Goal: Communication & Community: Answer question/provide support

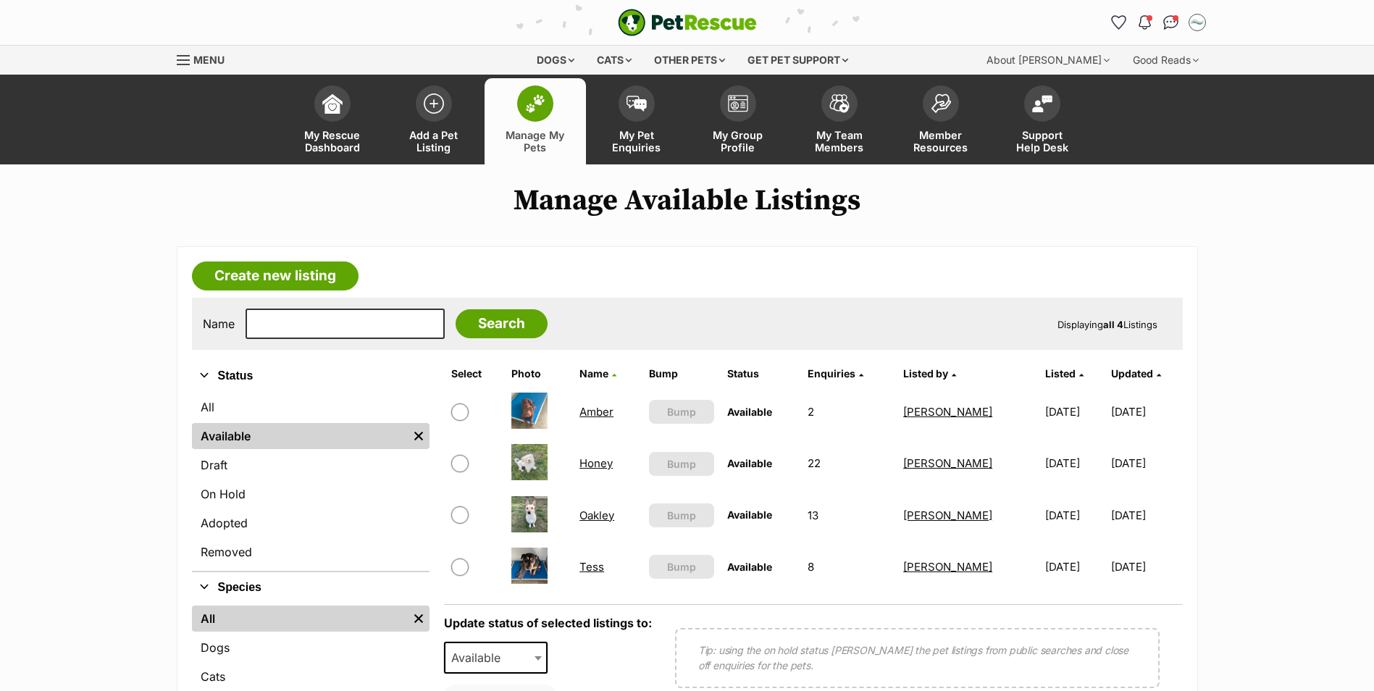
click at [594, 516] on link "Oakley" at bounding box center [596, 515] width 35 height 14
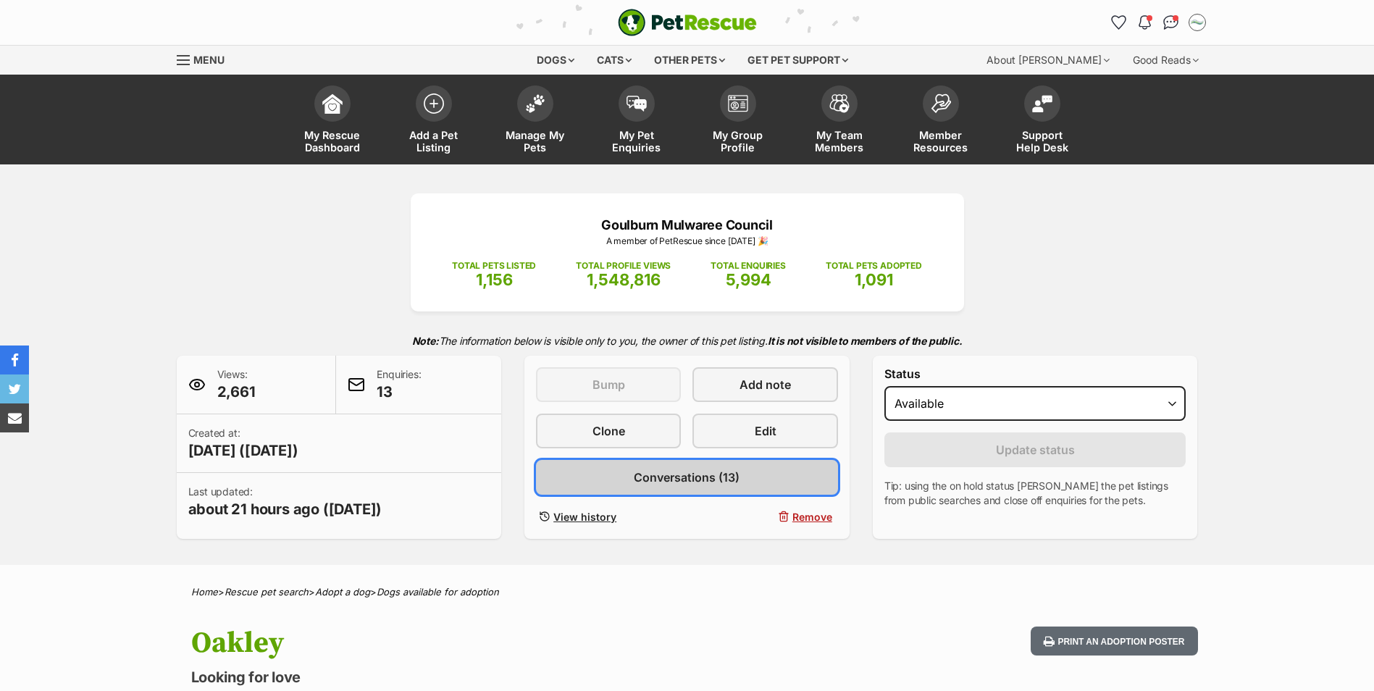
click at [696, 484] on span "Conversations (13)" at bounding box center [687, 477] width 106 height 17
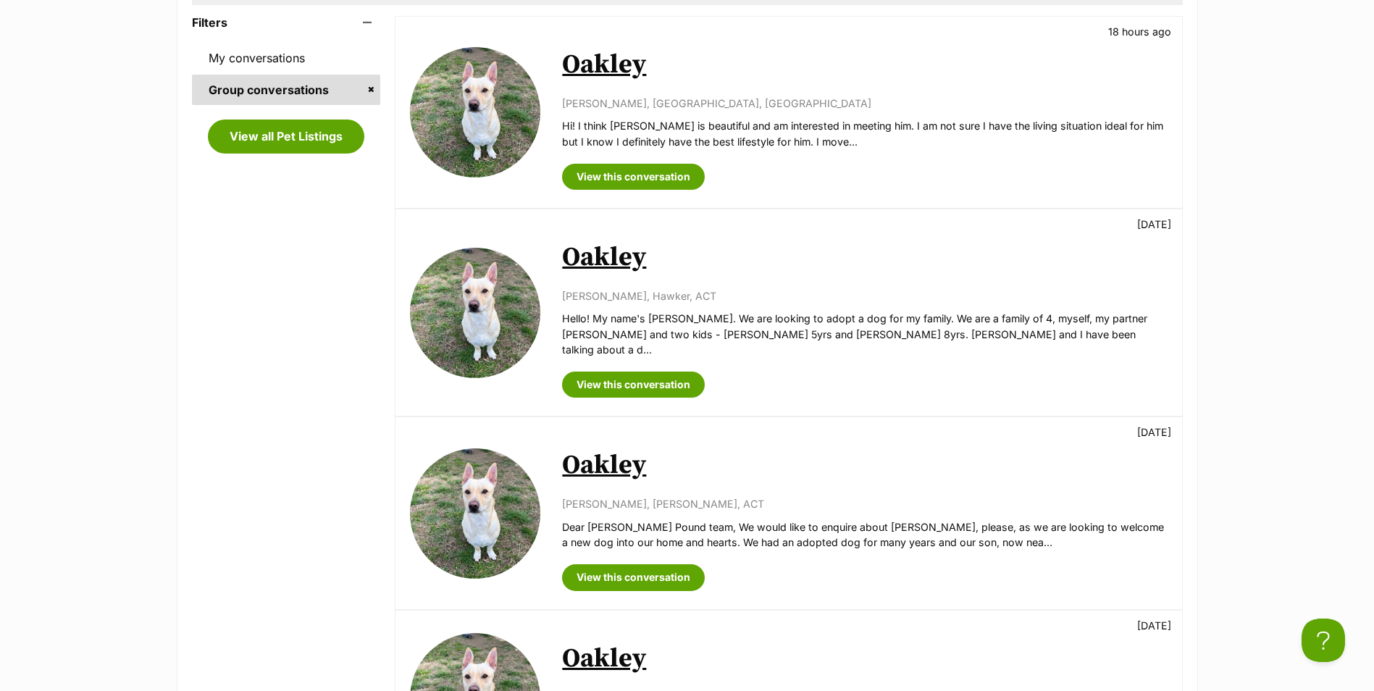
scroll to position [362, 0]
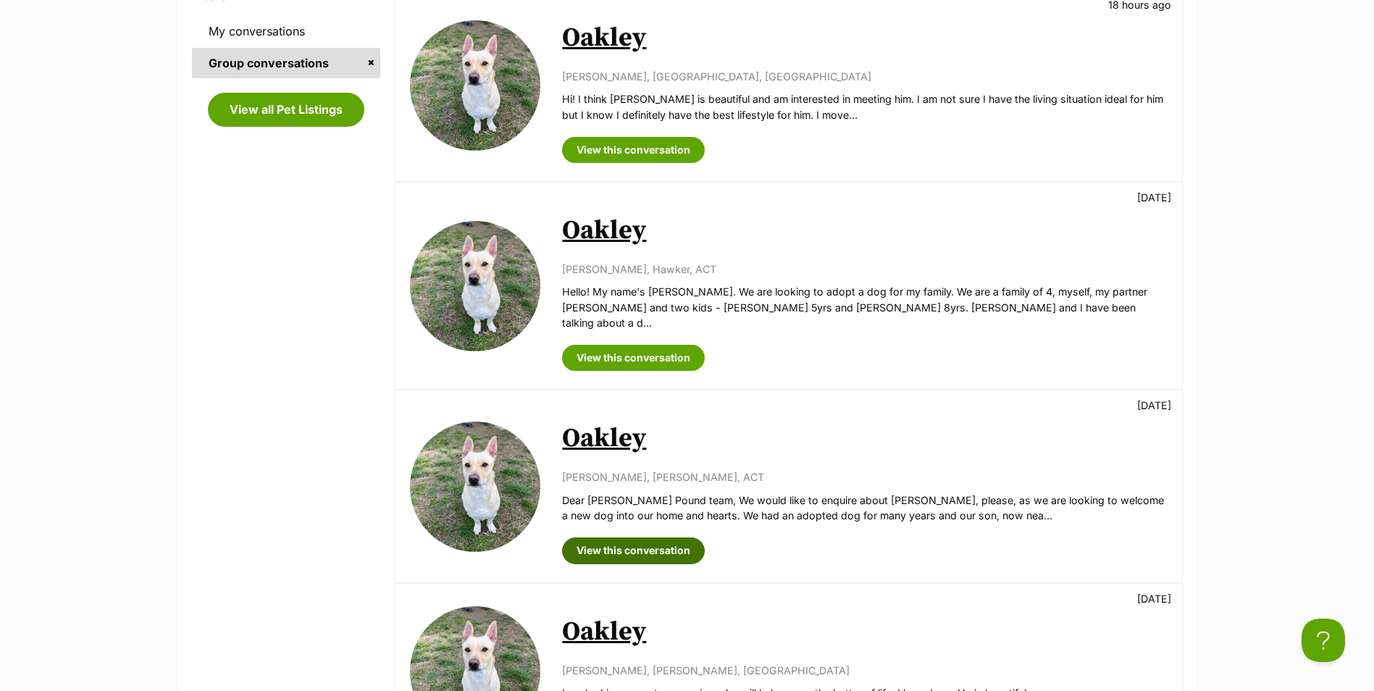
click at [641, 539] on link "View this conversation" at bounding box center [633, 550] width 143 height 26
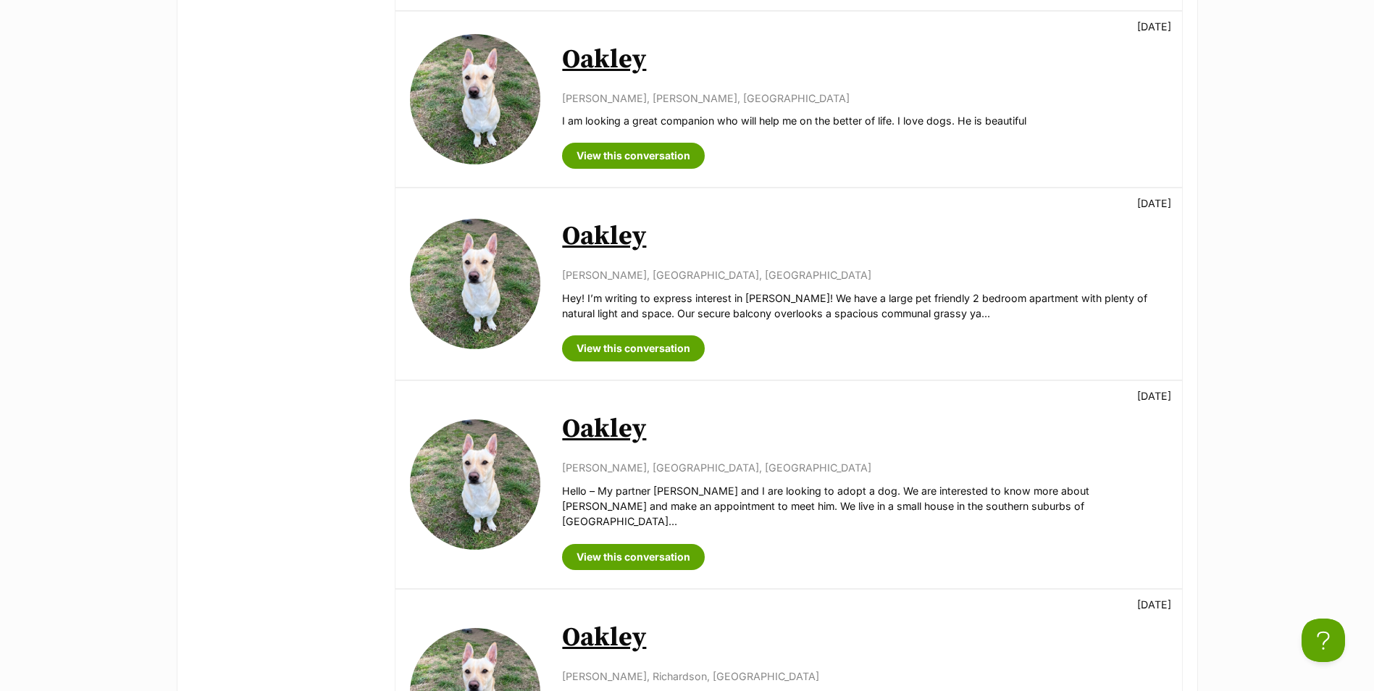
scroll to position [942, 0]
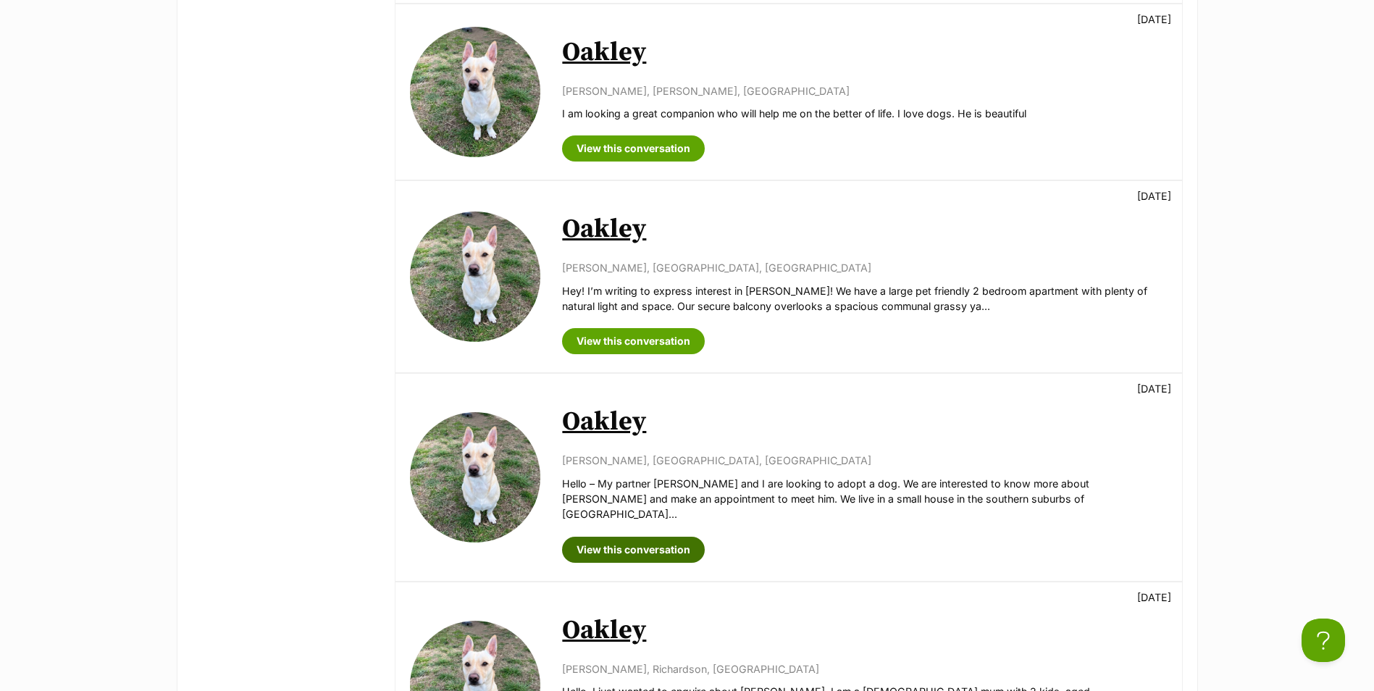
click at [634, 537] on link "View this conversation" at bounding box center [633, 550] width 143 height 26
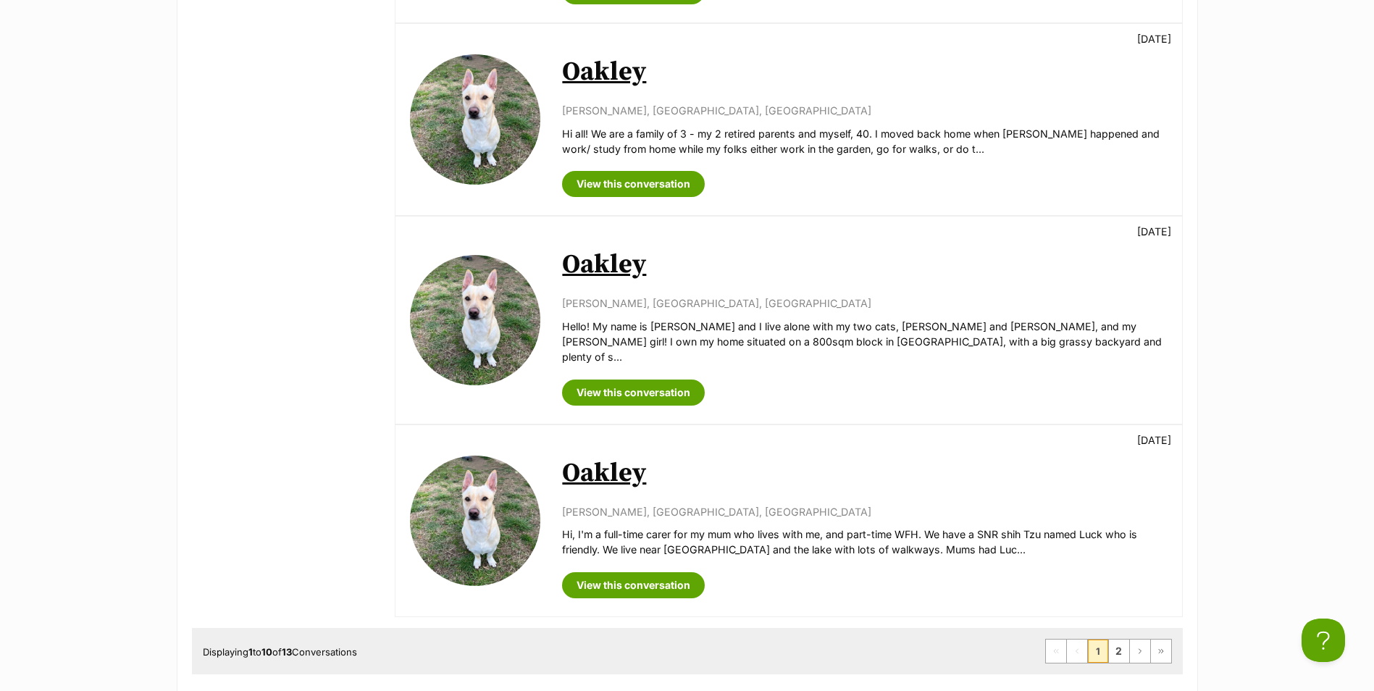
scroll to position [1738, 0]
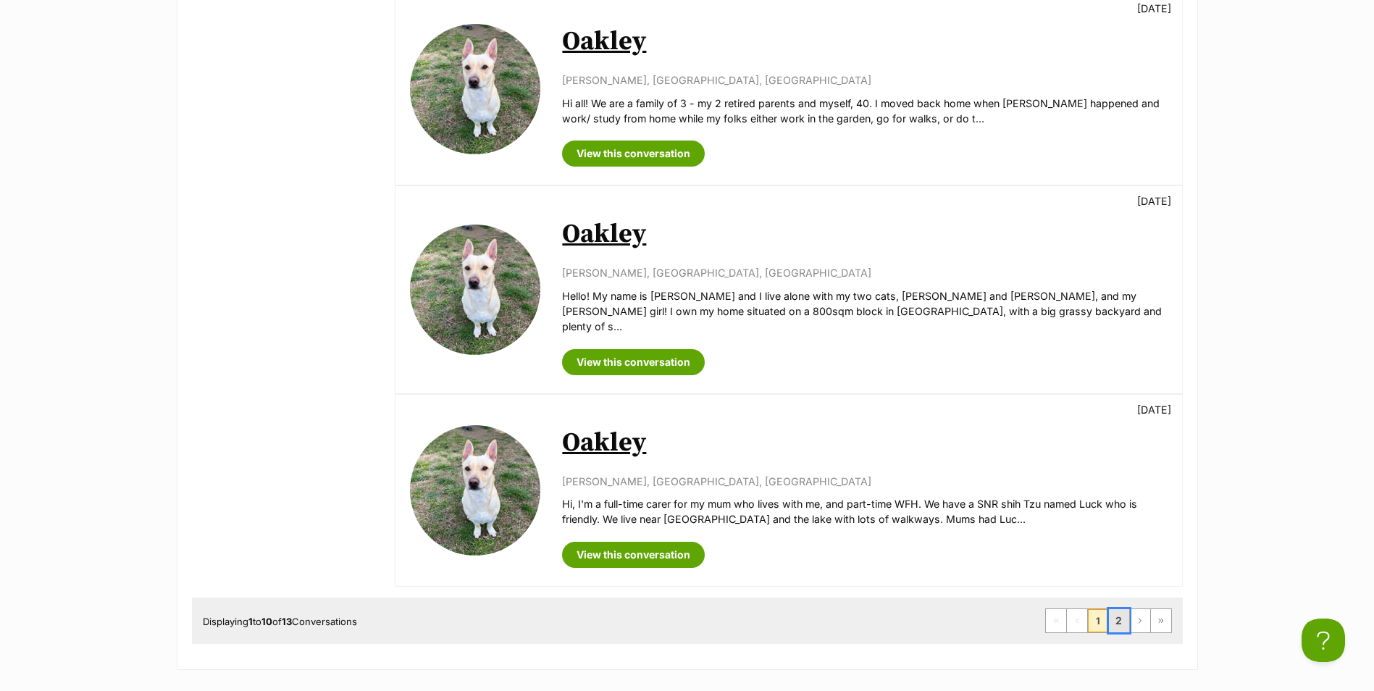
click at [1115, 609] on link "2" at bounding box center [1119, 620] width 20 height 23
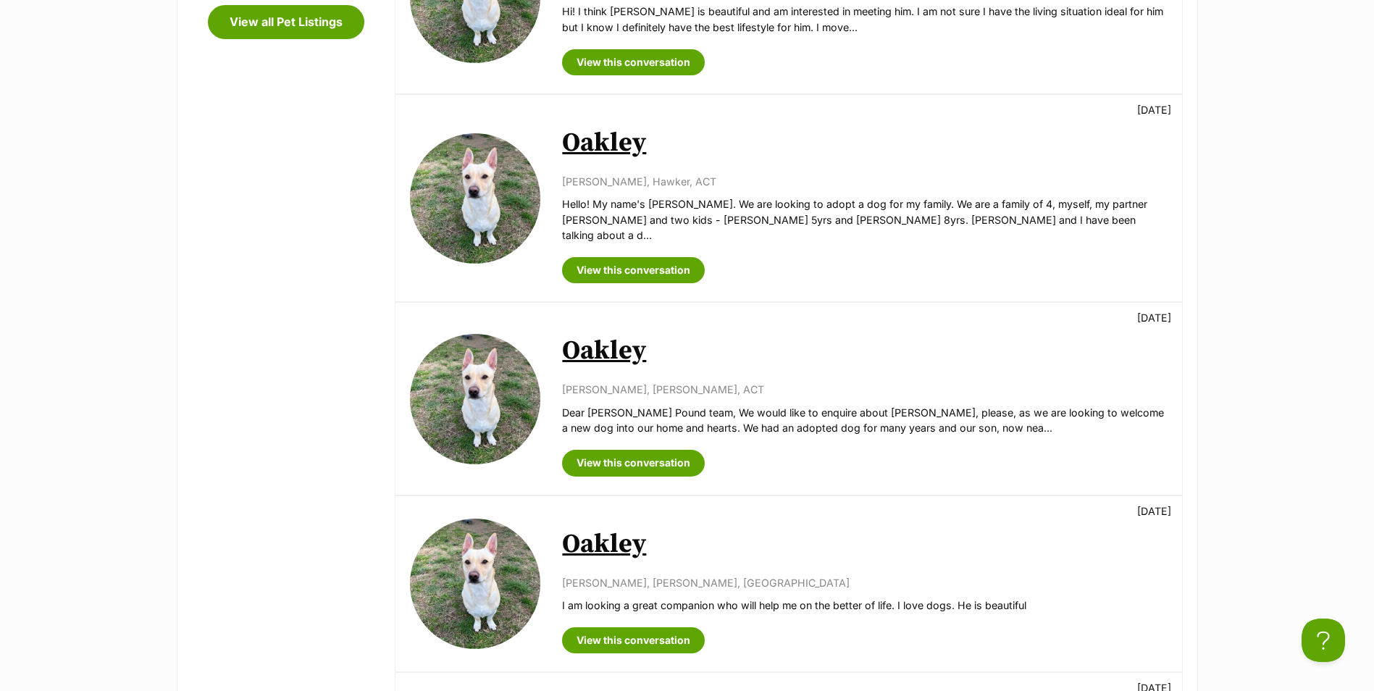
scroll to position [435, 0]
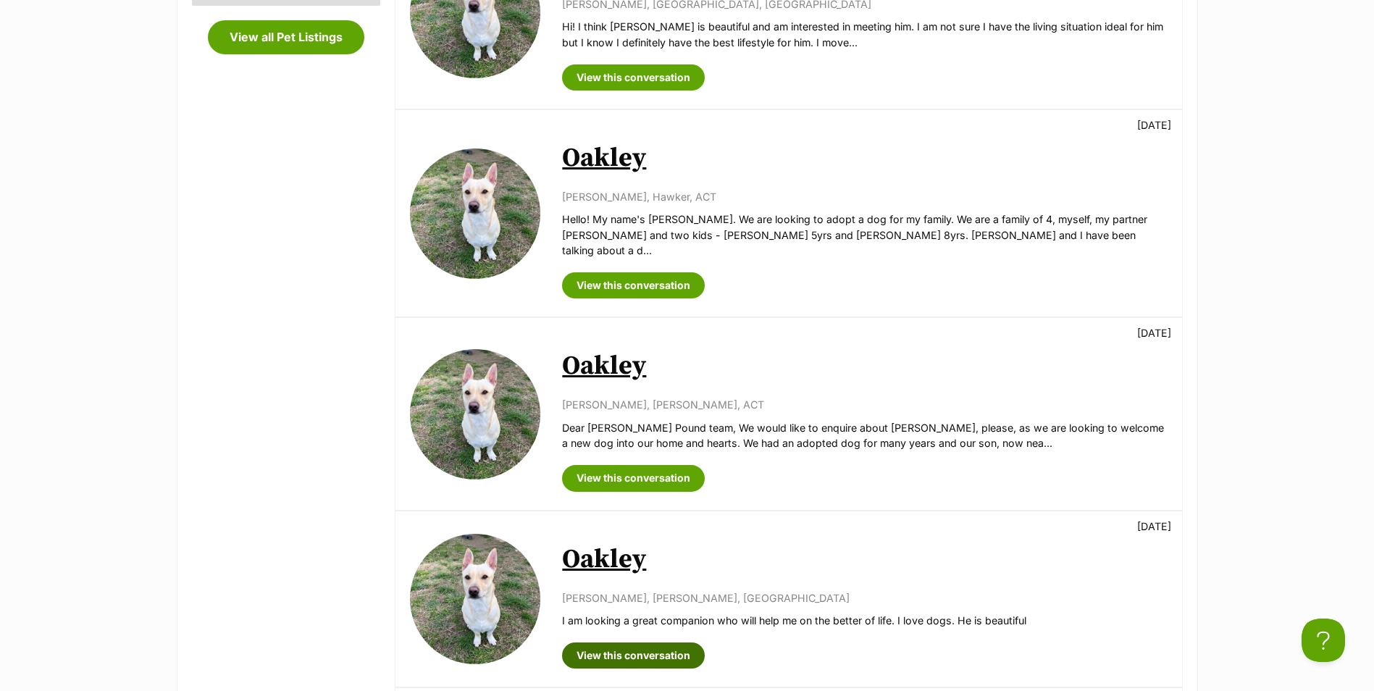
click at [656, 648] on link "View this conversation" at bounding box center [633, 655] width 143 height 26
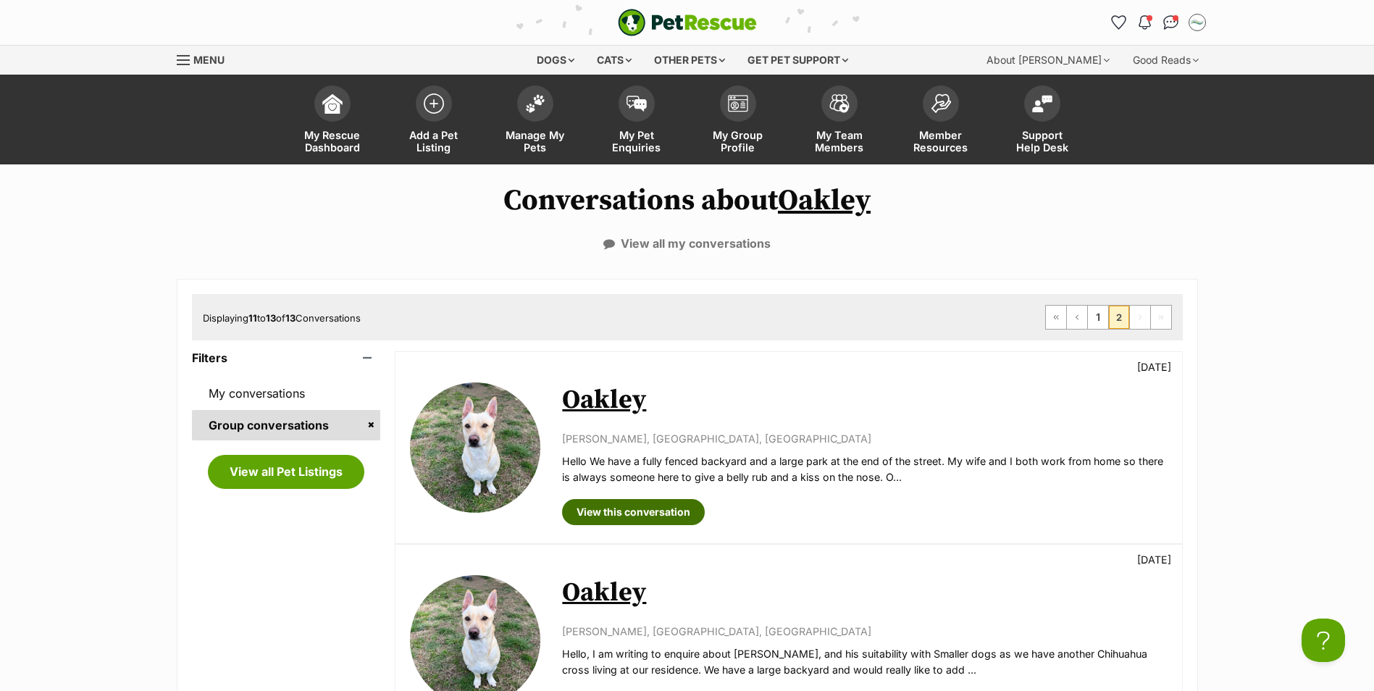
click at [645, 516] on link "View this conversation" at bounding box center [633, 512] width 143 height 26
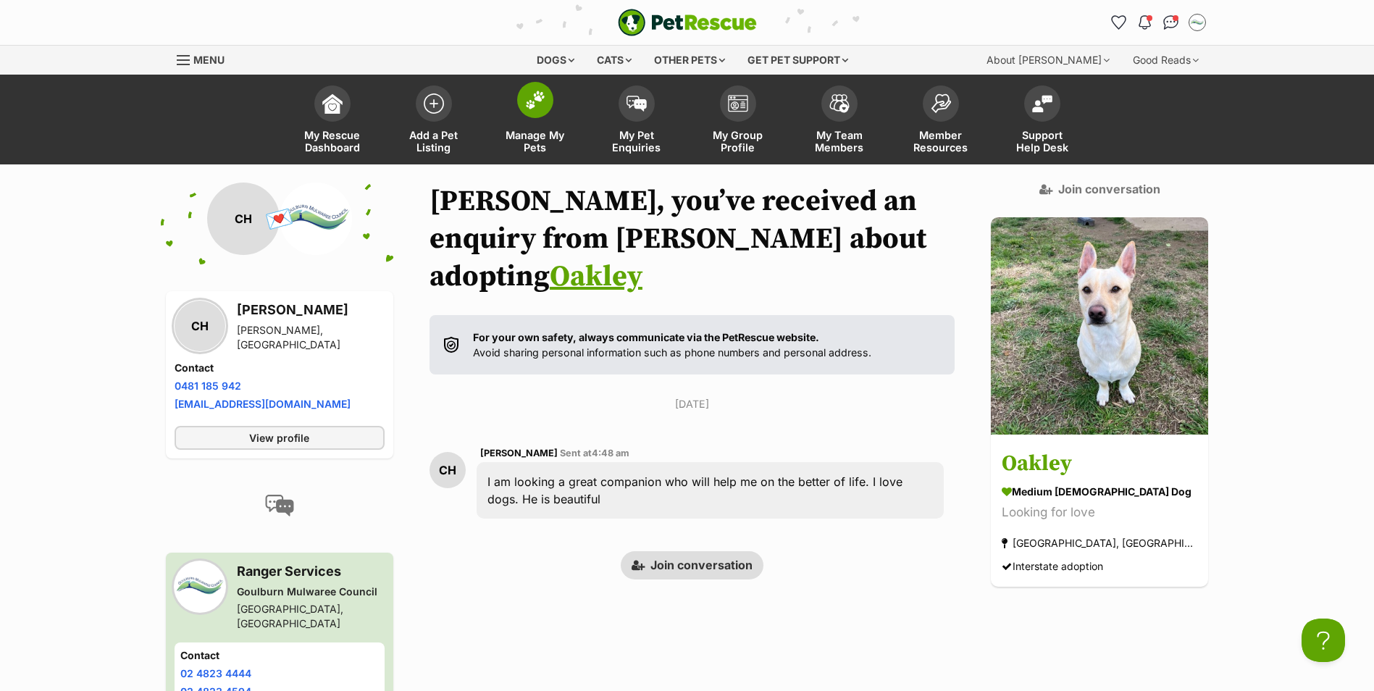
click at [534, 104] on img at bounding box center [535, 100] width 20 height 19
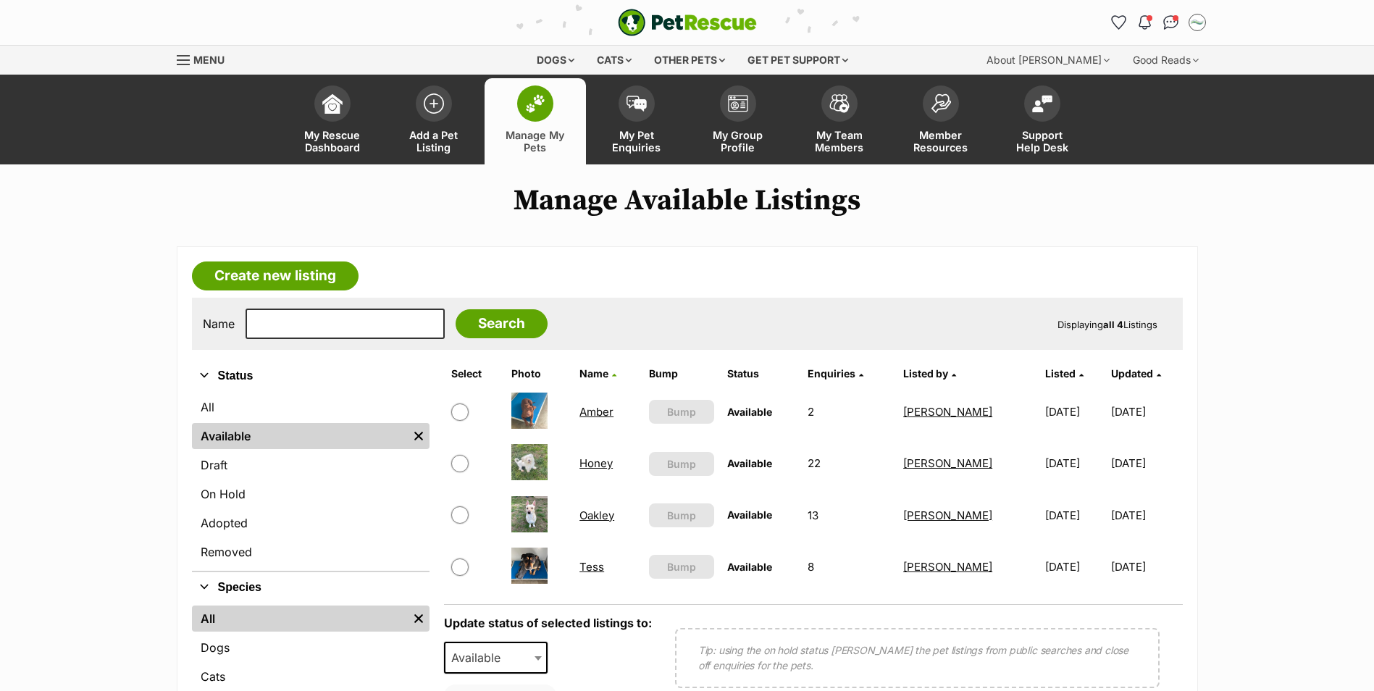
click at [592, 412] on link "Amber" at bounding box center [596, 412] width 34 height 14
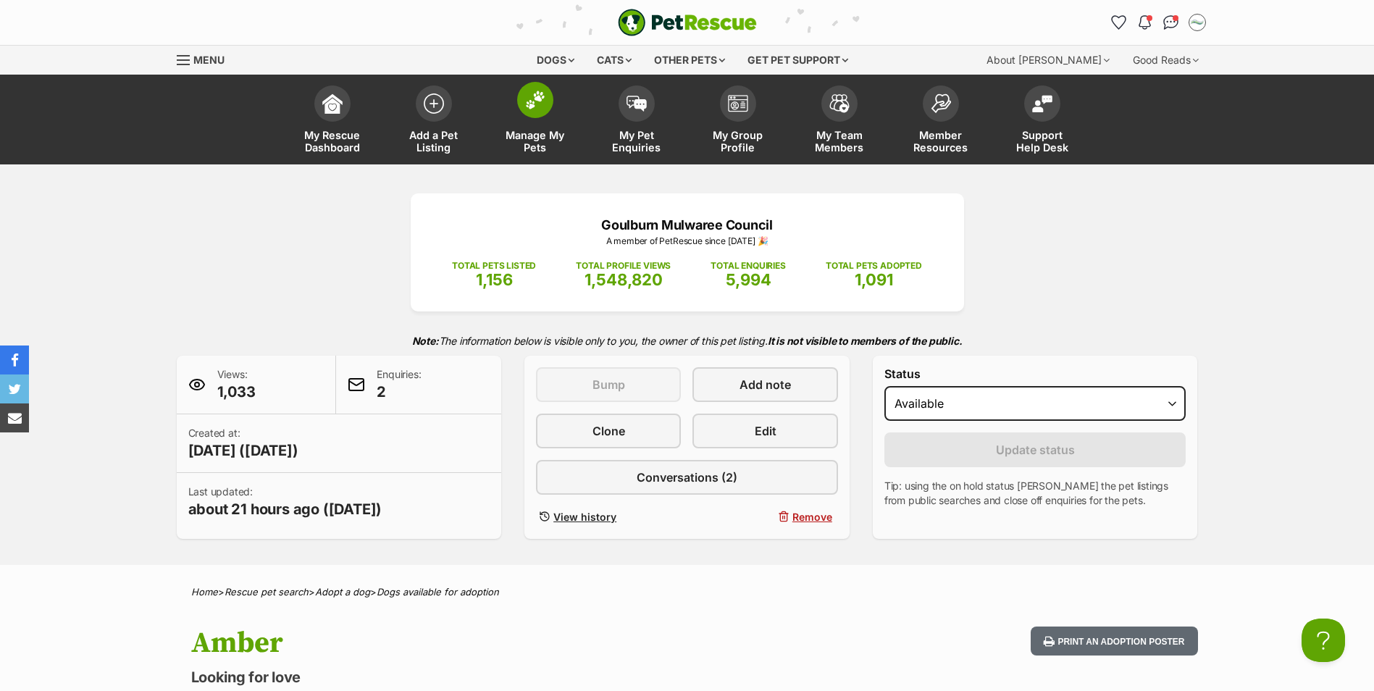
click at [537, 106] on img at bounding box center [535, 100] width 20 height 19
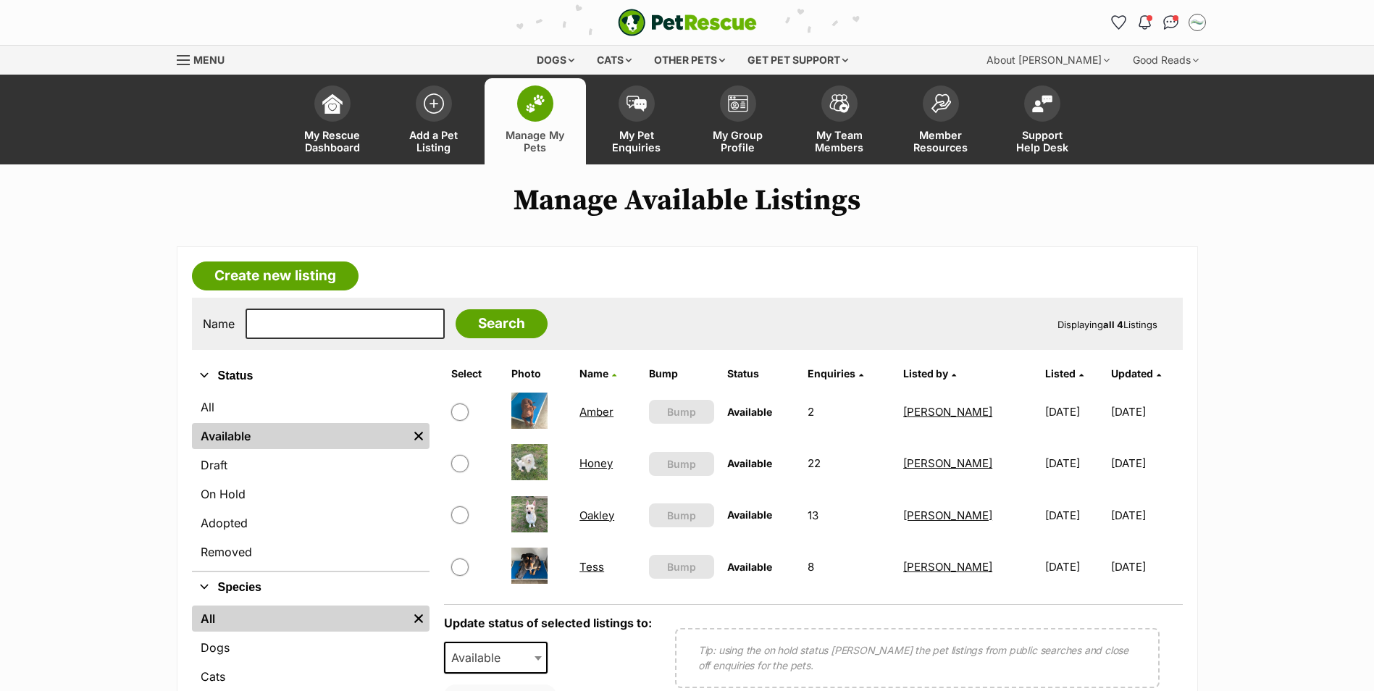
click at [595, 412] on link "Amber" at bounding box center [596, 412] width 34 height 14
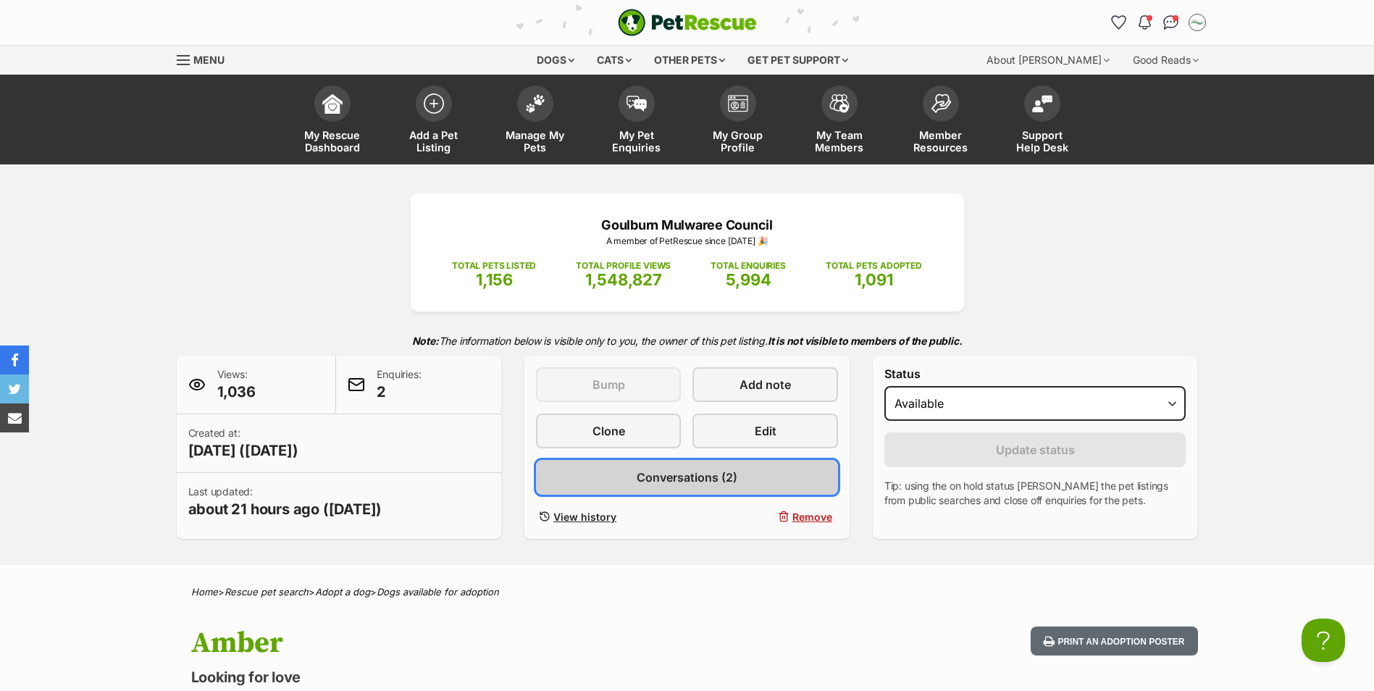
click at [711, 473] on span "Conversations (2)" at bounding box center [687, 477] width 101 height 17
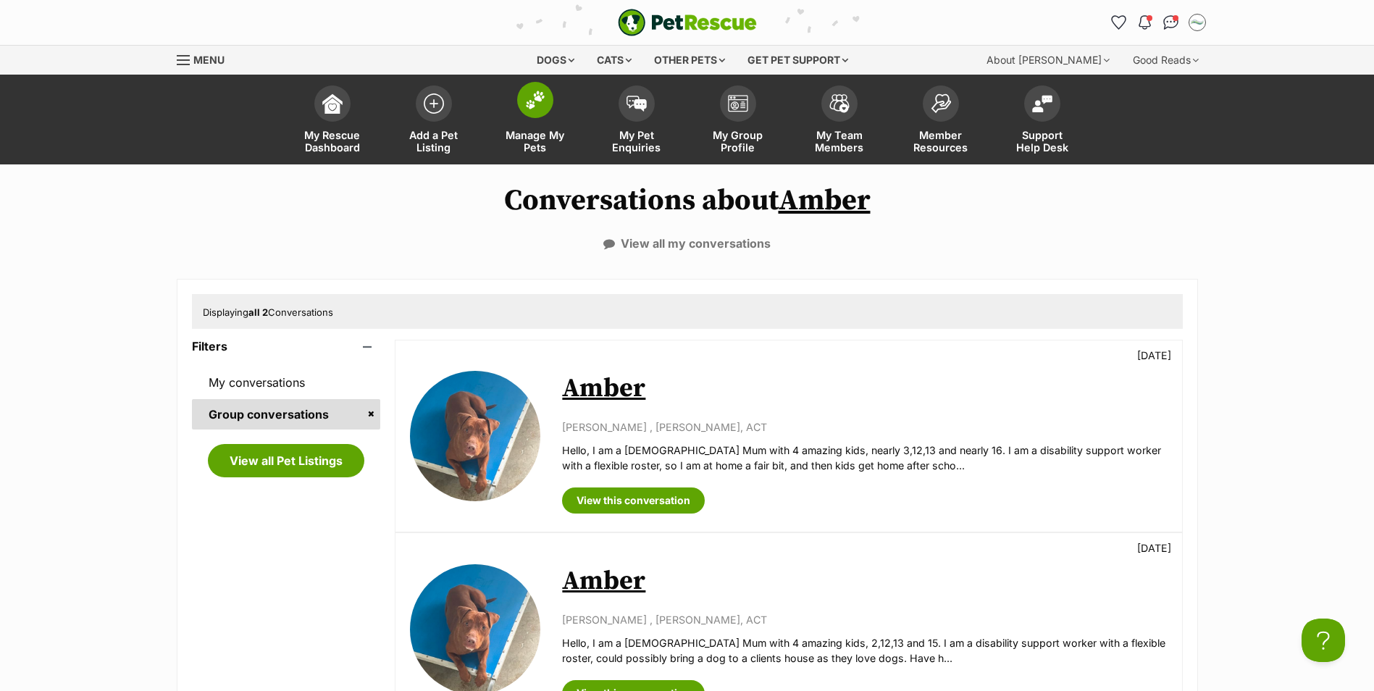
click at [539, 108] on img at bounding box center [535, 100] width 20 height 19
